Goal: Find specific page/section: Find specific page/section

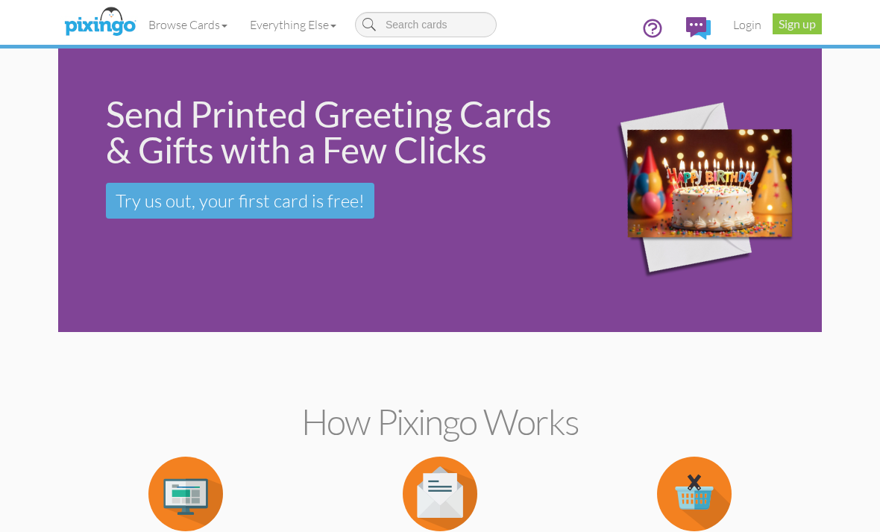
click at [745, 32] on link "Login" at bounding box center [747, 24] width 51 height 37
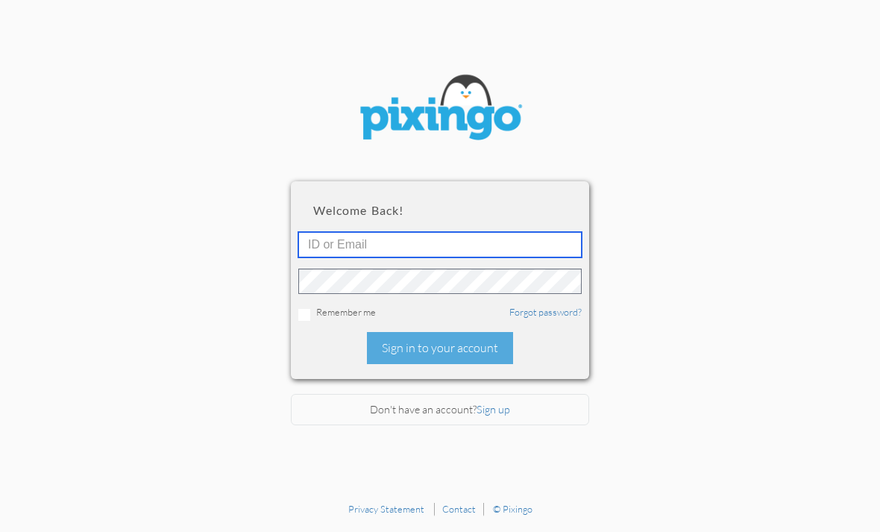
click at [495, 254] on input "text" at bounding box center [439, 244] width 283 height 25
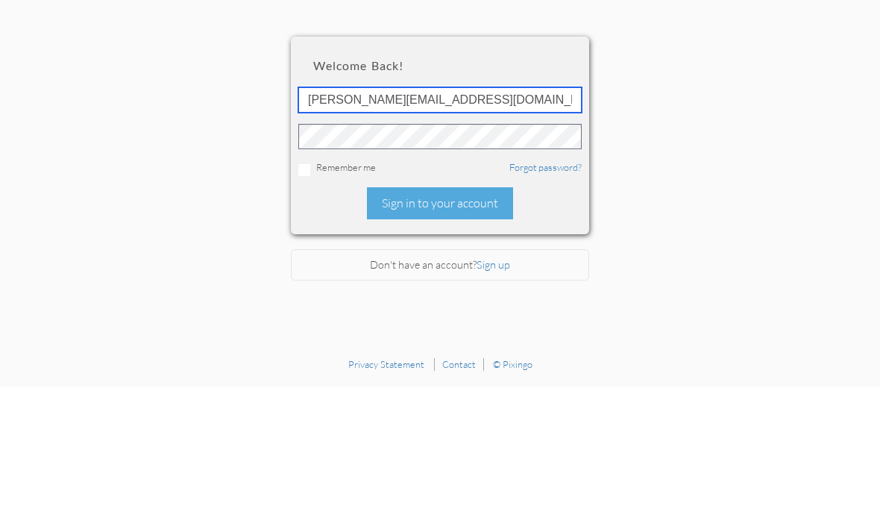
type input "[PERSON_NAME][EMAIL_ADDRESS][DOMAIN_NAME]"
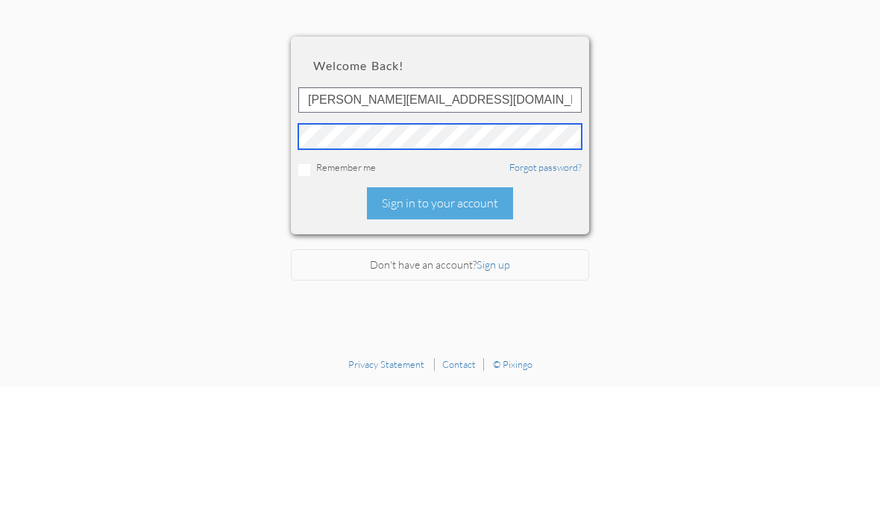
scroll to position [48, 0]
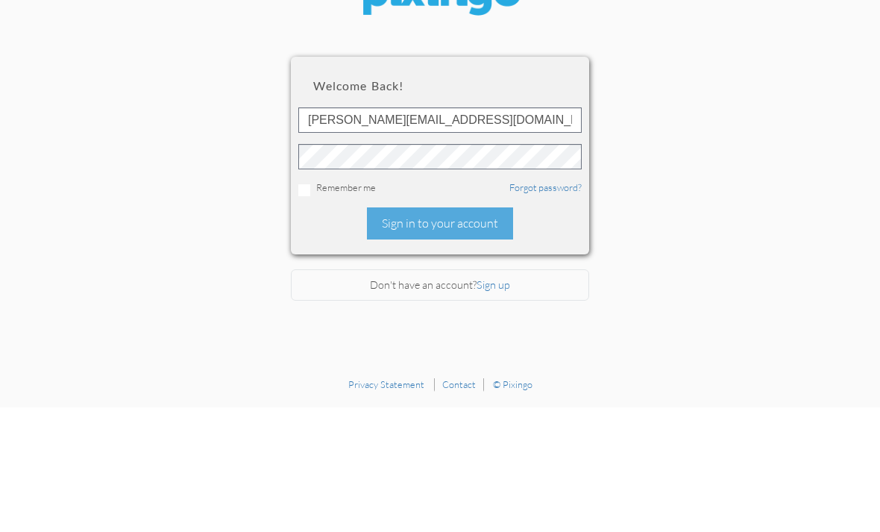
click at [471, 332] on div "Sign in to your account" at bounding box center [440, 348] width 146 height 32
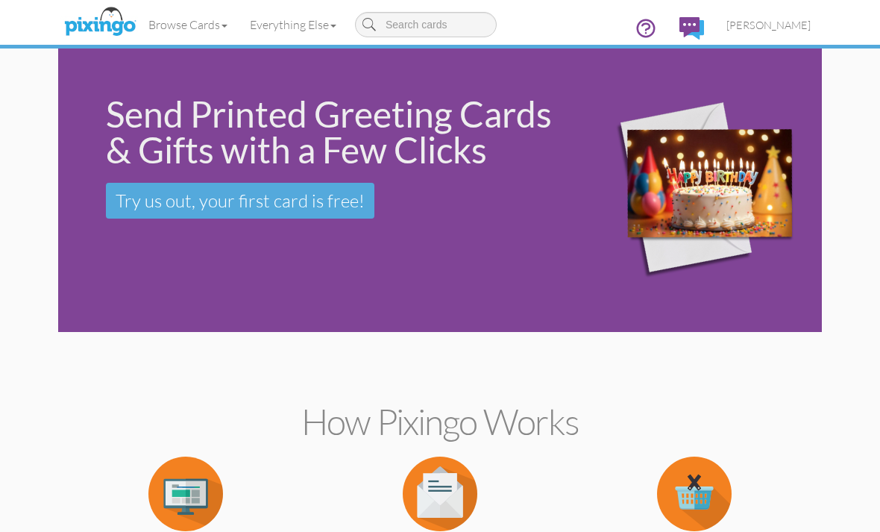
click at [787, 28] on span "[PERSON_NAME]" at bounding box center [768, 25] width 84 height 13
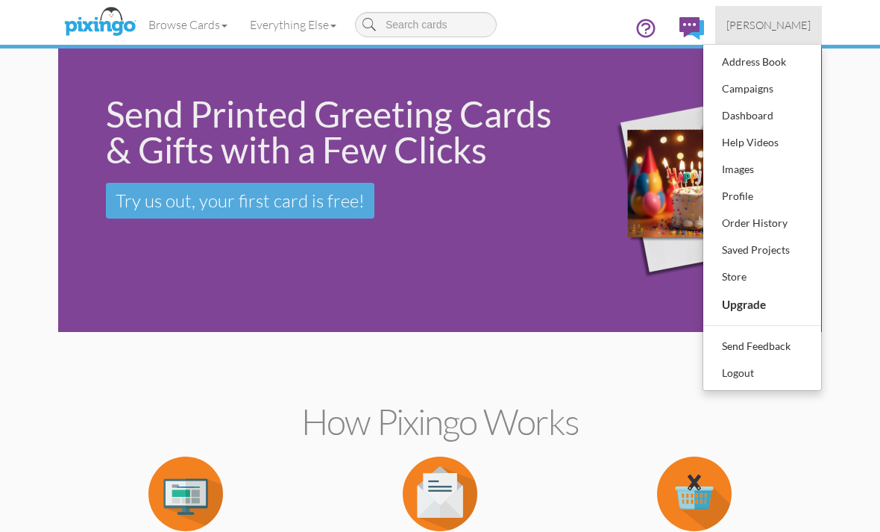
click at [776, 221] on div "Order History" at bounding box center [762, 223] width 88 height 22
